Goal: Information Seeking & Learning: Check status

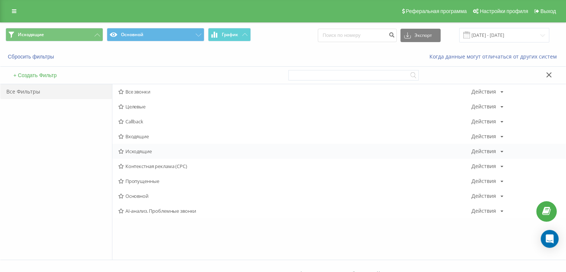
click at [155, 149] on span "Исходящие" at bounding box center [294, 151] width 353 height 5
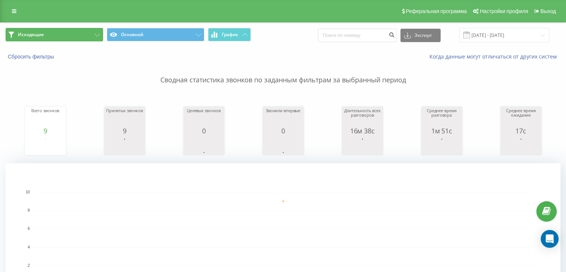
click at [76, 34] on button "Исходящие" at bounding box center [55, 34] width 98 height 13
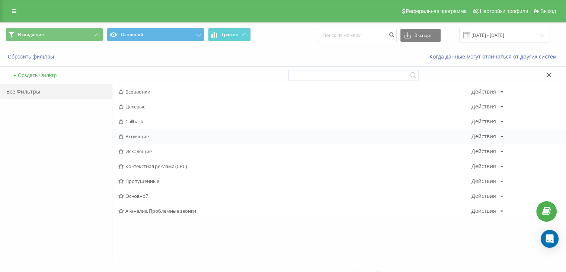
click at [139, 134] on span "Входящие" at bounding box center [294, 136] width 353 height 5
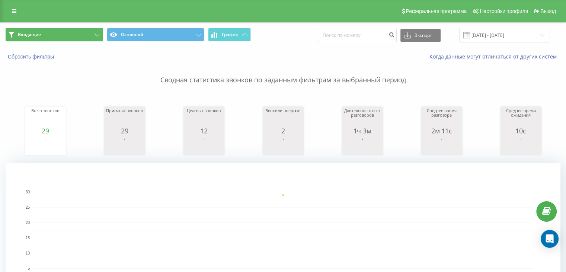
click at [74, 35] on button "Входящие" at bounding box center [55, 34] width 98 height 13
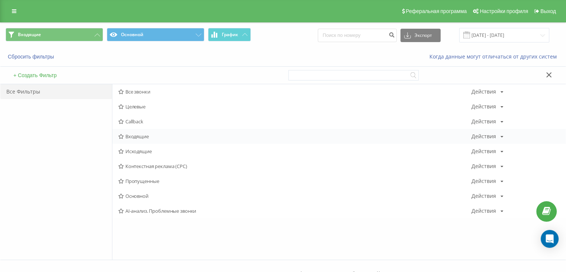
click at [136, 137] on span "Входящие" at bounding box center [294, 136] width 353 height 5
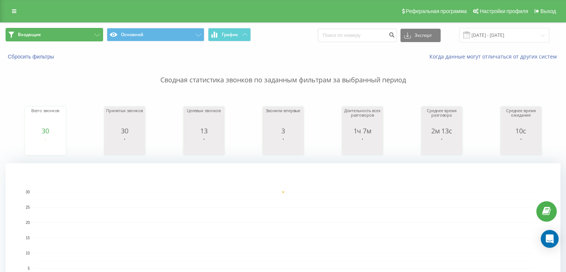
click at [90, 40] on button "Входящие" at bounding box center [55, 34] width 98 height 13
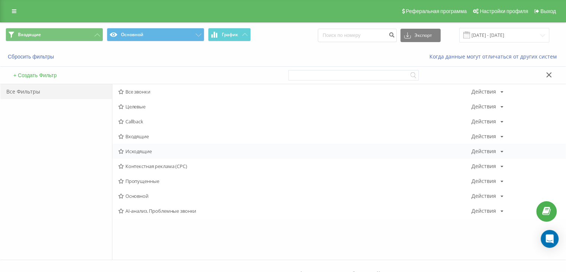
click at [136, 150] on span "Исходящие" at bounding box center [294, 151] width 353 height 5
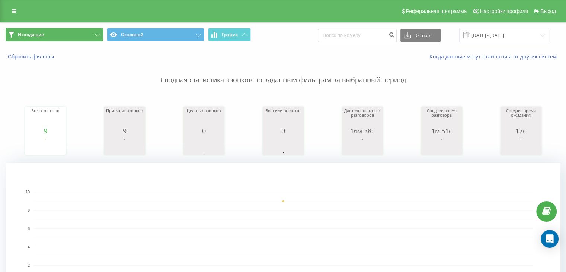
click at [55, 36] on button "Исходящие" at bounding box center [55, 34] width 98 height 13
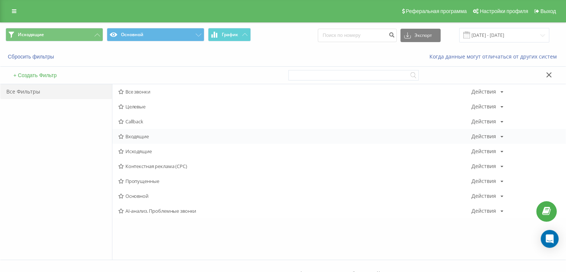
click at [140, 138] on span "Входящие" at bounding box center [294, 136] width 353 height 5
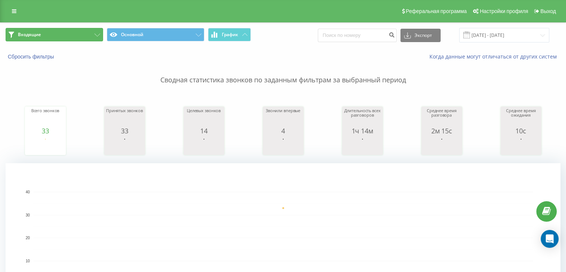
click at [92, 36] on button "Входящие" at bounding box center [55, 34] width 98 height 13
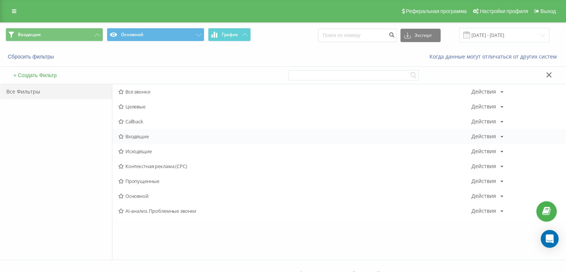
click at [134, 142] on div "Входящие Действия Редактировать Копировать Удалить По умолчанию Поделиться" at bounding box center [339, 136] width 454 height 15
click at [133, 135] on span "Входящие" at bounding box center [294, 136] width 353 height 5
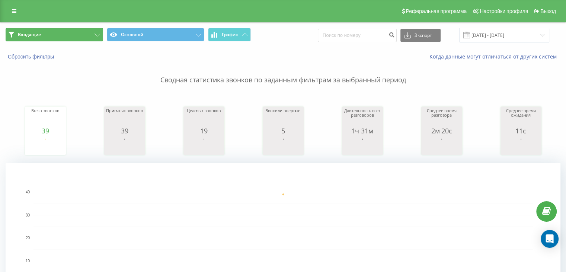
click at [42, 33] on button "Входящие" at bounding box center [55, 34] width 98 height 13
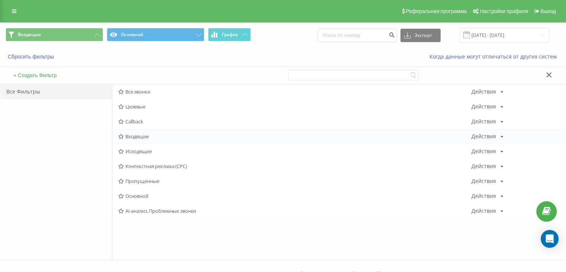
click at [165, 130] on div "Входящие Действия Редактировать Копировать Удалить По умолчанию Поделиться" at bounding box center [339, 136] width 454 height 15
click at [159, 134] on span "Входящие" at bounding box center [294, 136] width 353 height 5
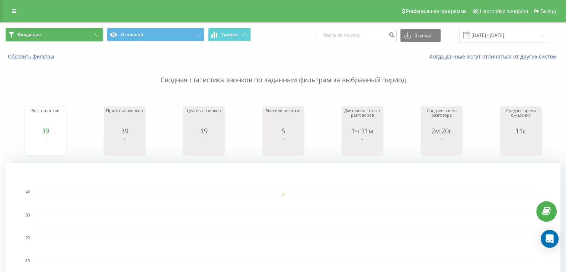
click at [79, 38] on button "Входящие" at bounding box center [55, 34] width 98 height 13
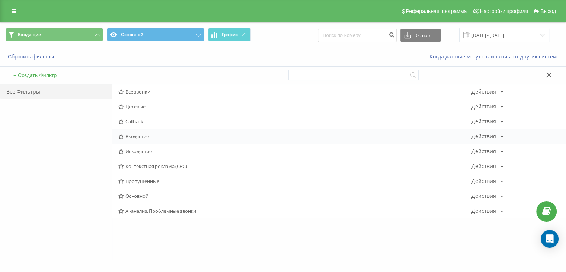
click at [130, 139] on div "Входящие Действия Редактировать Копировать Удалить По умолчанию Поделиться" at bounding box center [339, 136] width 454 height 15
click at [131, 153] on span "Исходящие" at bounding box center [294, 151] width 353 height 5
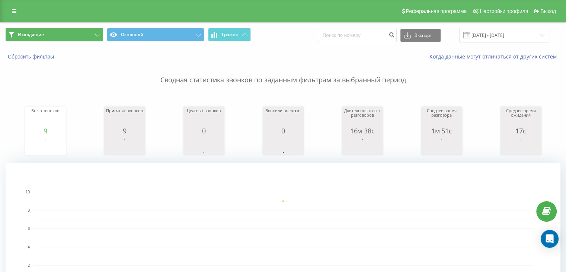
click at [98, 33] on button "Исходящие" at bounding box center [55, 34] width 98 height 13
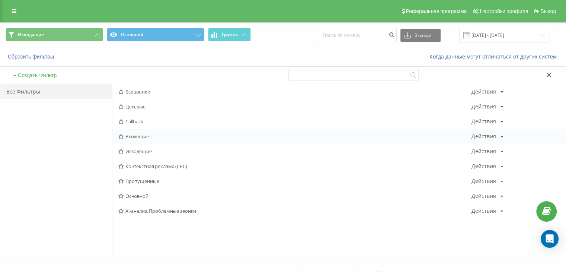
click at [145, 136] on span "Входящие" at bounding box center [294, 136] width 353 height 5
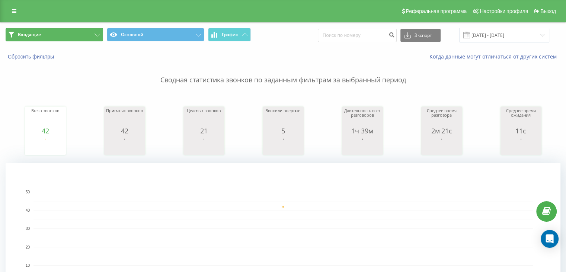
click at [75, 36] on button "Входящие" at bounding box center [55, 34] width 98 height 13
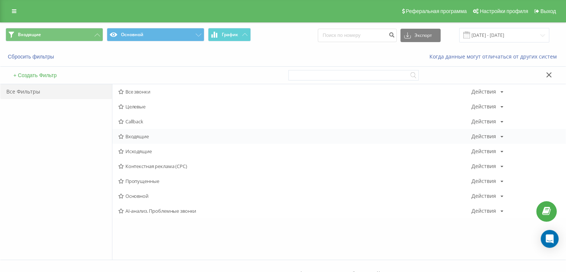
click at [132, 142] on div "Входящие Действия Редактировать Копировать Удалить По умолчанию Поделиться" at bounding box center [339, 136] width 454 height 15
click at [131, 139] on span "Входящие" at bounding box center [294, 136] width 353 height 5
